Goal: Task Accomplishment & Management: Complete application form

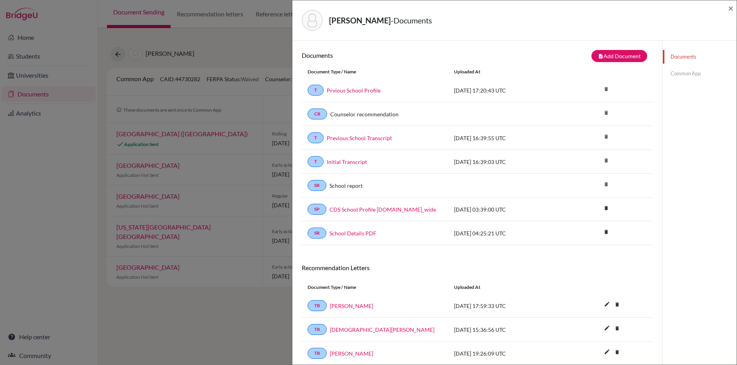
click at [684, 73] on link "Common App" at bounding box center [699, 74] width 74 height 14
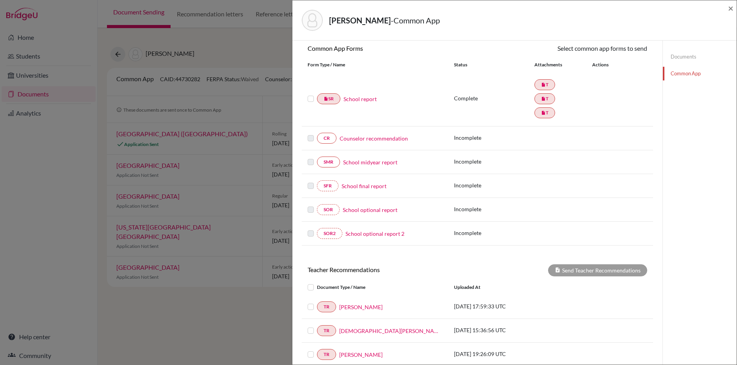
scroll to position [69, 0]
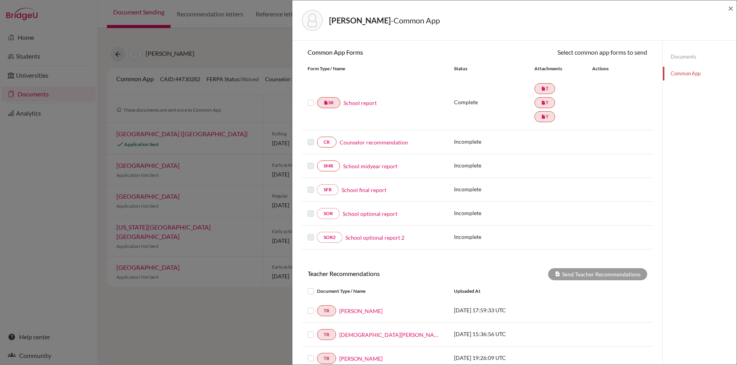
click at [314, 104] on div at bounding box center [311, 102] width 9 height 9
click at [309, 98] on label at bounding box center [310, 98] width 6 height 0
click at [0, 0] on input "checkbox" at bounding box center [0, 0] width 0 height 0
click at [633, 52] on link "Send" at bounding box center [630, 53] width 32 height 12
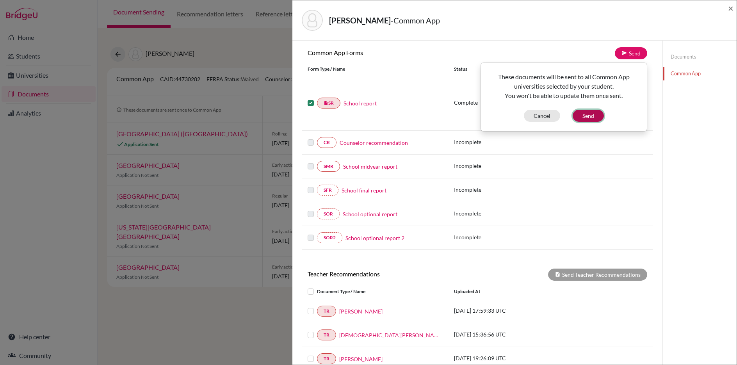
click at [585, 114] on button "Send" at bounding box center [587, 116] width 31 height 12
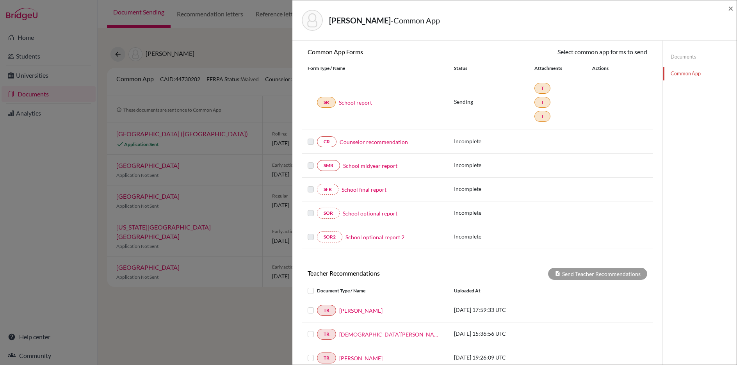
click at [359, 142] on link "Counselor recommendation" at bounding box center [373, 142] width 68 height 8
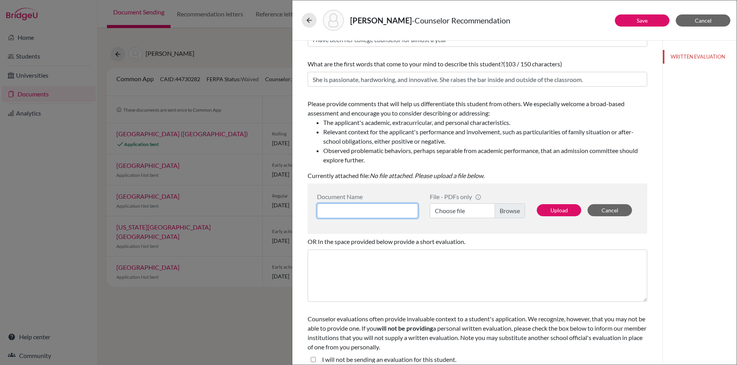
click at [359, 207] on input at bounding box center [367, 210] width 101 height 15
type input "Counselor LOR"
click at [511, 212] on label "Choose file" at bounding box center [477, 211] width 95 height 15
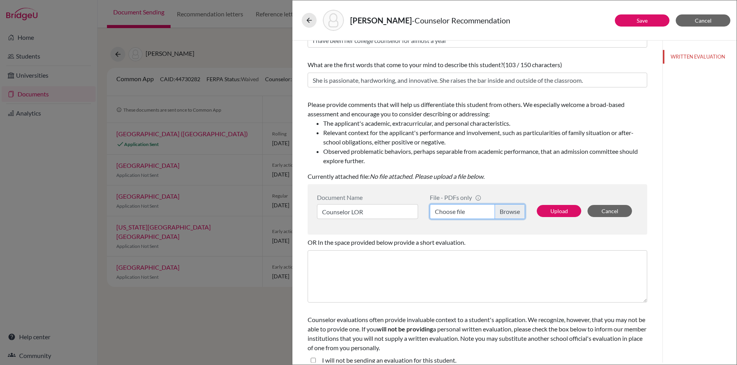
click at [511, 212] on input "Choose file" at bounding box center [477, 211] width 95 height 15
click at [561, 211] on button "Upload" at bounding box center [558, 211] width 44 height 12
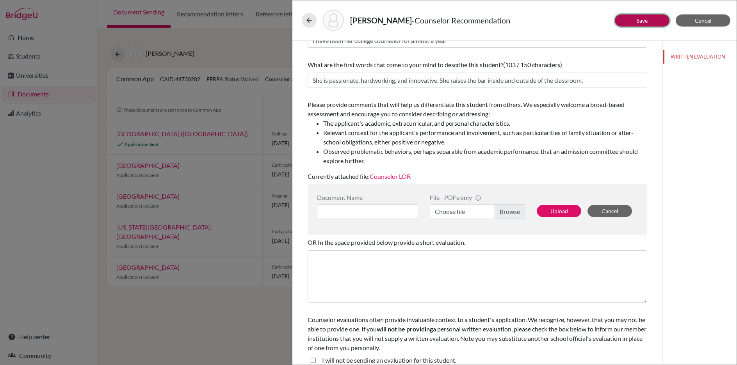
click at [643, 21] on link "Save" at bounding box center [641, 20] width 11 height 7
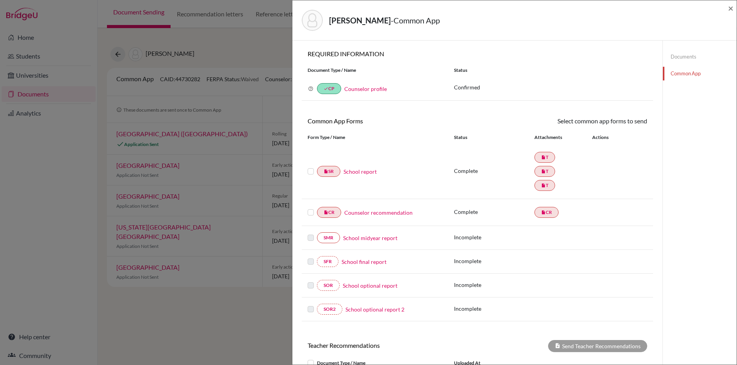
click at [308, 167] on label at bounding box center [310, 167] width 6 height 0
click at [0, 0] on input "checkbox" at bounding box center [0, 0] width 0 height 0
click at [309, 208] on label at bounding box center [310, 208] width 6 height 0
click at [0, 0] on input "checkbox" at bounding box center [0, 0] width 0 height 0
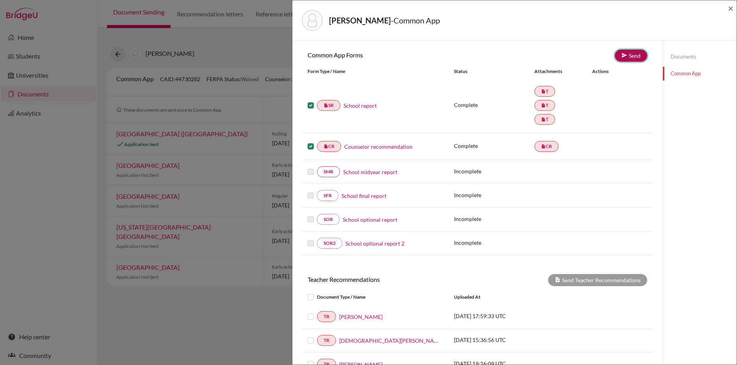
click at [635, 57] on link "Send" at bounding box center [630, 56] width 32 height 12
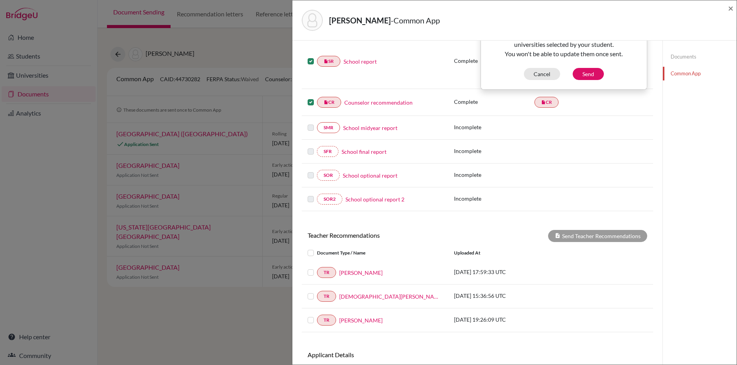
scroll to position [117, 0]
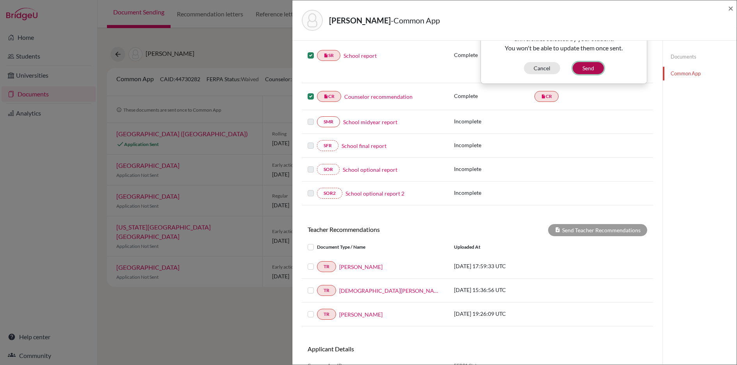
click at [588, 65] on button "Send" at bounding box center [587, 68] width 31 height 12
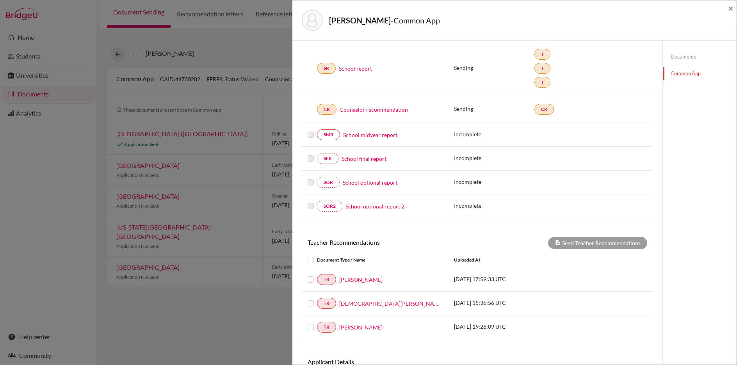
scroll to position [162, 0]
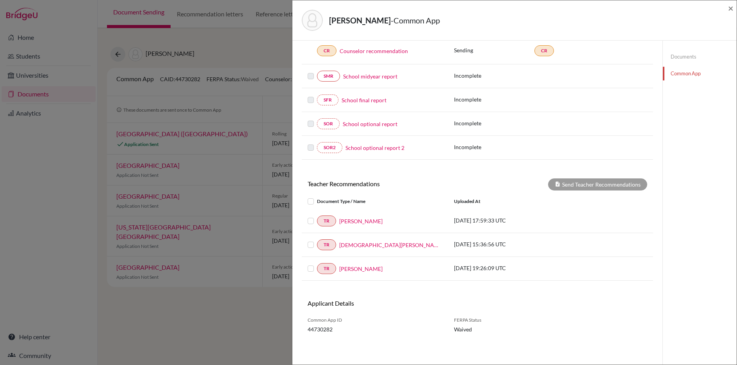
click at [317, 197] on label at bounding box center [317, 197] width 0 height 0
click at [0, 0] on input "checkbox" at bounding box center [0, 0] width 0 height 0
click at [597, 183] on button "Send Teacher Recommendations" at bounding box center [597, 184] width 99 height 12
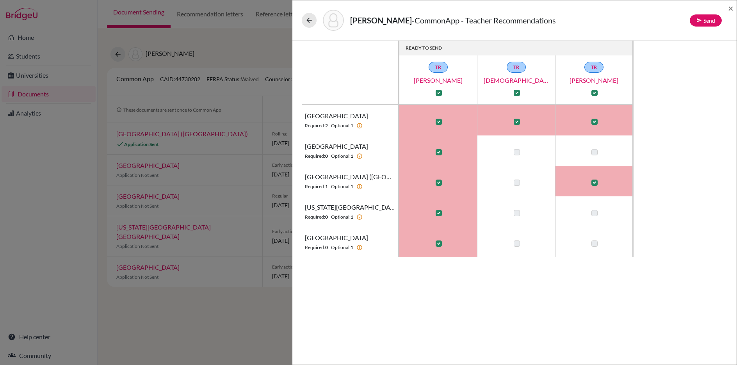
click at [704, 142] on div "READY TO SEND TR [PERSON_NAME] TR [PERSON_NAME] TR [PERSON_NAME] [PERSON_NAME] …" at bounding box center [514, 149] width 425 height 217
click at [703, 21] on button "Send" at bounding box center [705, 20] width 32 height 12
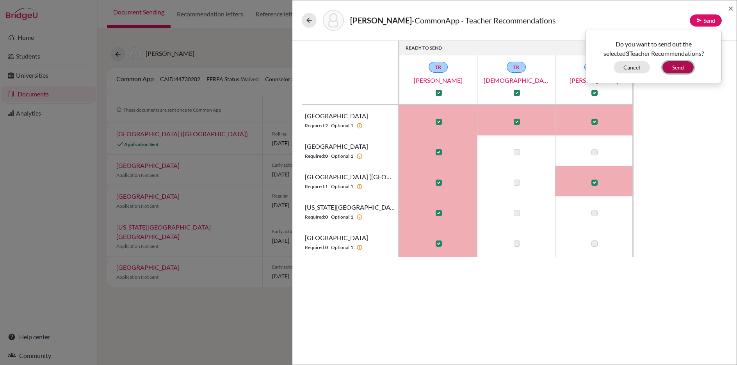
click at [676, 66] on button "Send" at bounding box center [677, 67] width 31 height 12
checkbox input "false"
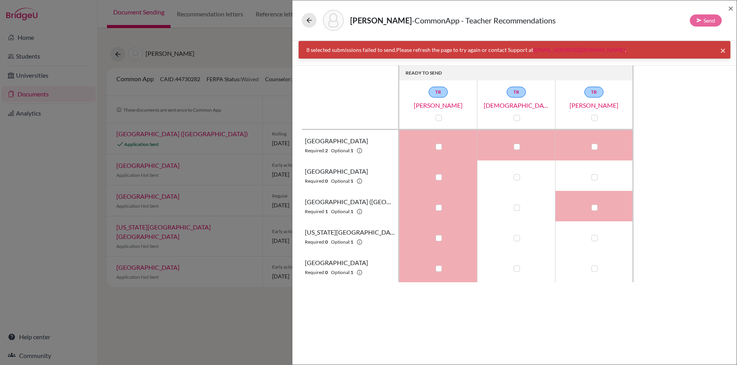
click at [722, 50] on span "×" at bounding box center [722, 49] width 5 height 11
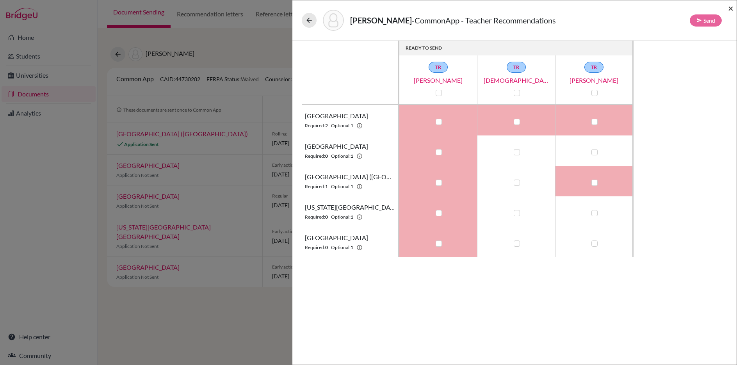
click at [728, 9] on span "×" at bounding box center [730, 7] width 5 height 11
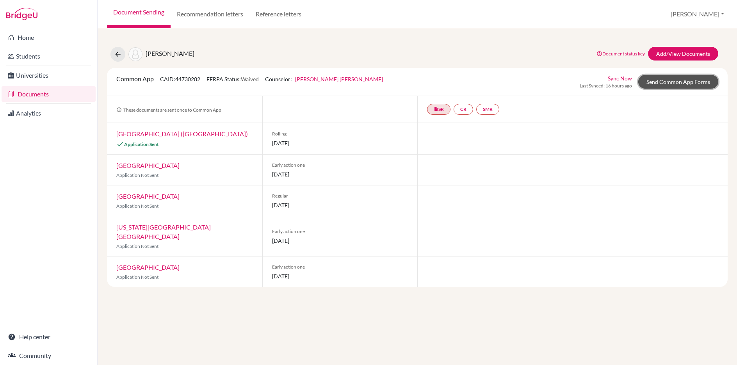
click at [657, 80] on link "Send Common App Forms" at bounding box center [678, 82] width 80 height 14
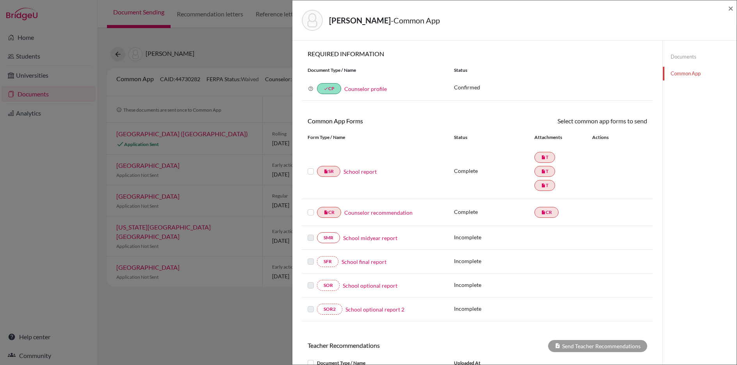
click at [683, 74] on link "Common App" at bounding box center [699, 74] width 74 height 14
click at [681, 55] on link "Documents" at bounding box center [699, 57] width 74 height 14
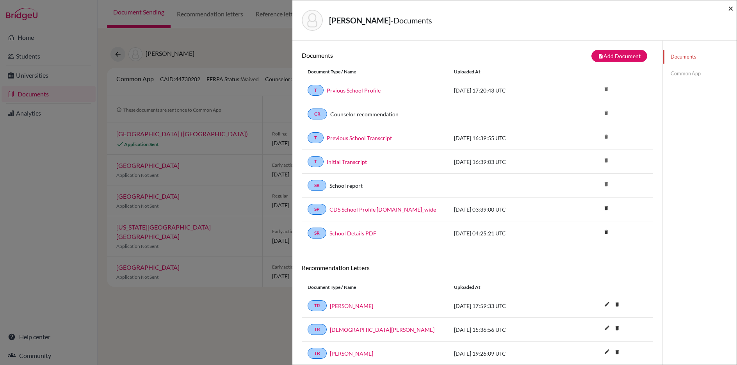
click at [730, 7] on span "×" at bounding box center [730, 7] width 5 height 11
